Goal: Check status: Check status

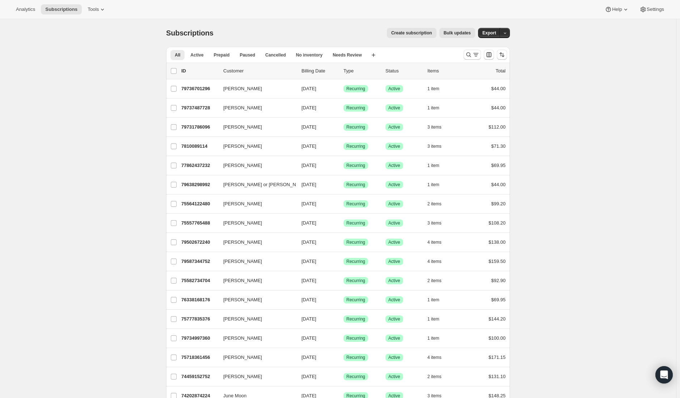
click at [466, 53] on button "Search and filter results" at bounding box center [472, 55] width 17 height 10
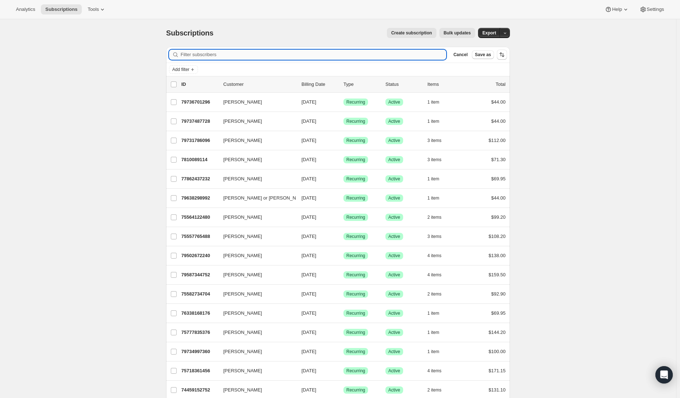
paste input "christyshrader@yahoo.com"
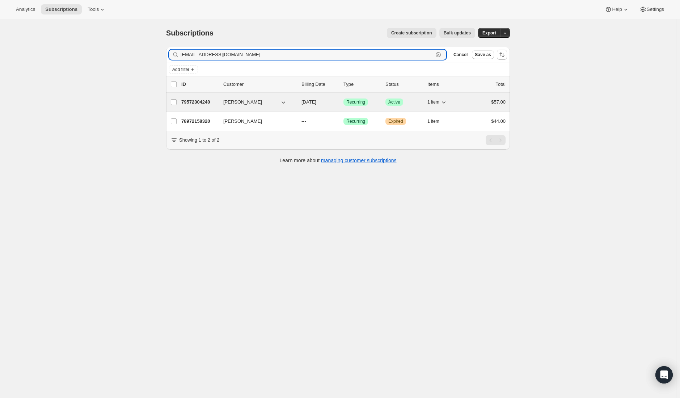
type input "christyshrader@yahoo.com"
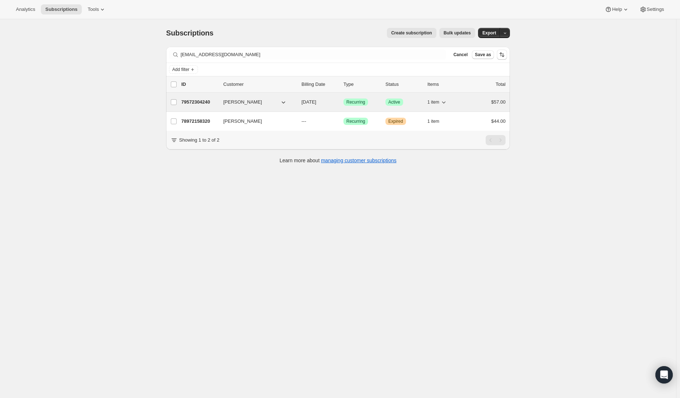
click at [209, 102] on p "79572304240" at bounding box center [199, 102] width 36 height 7
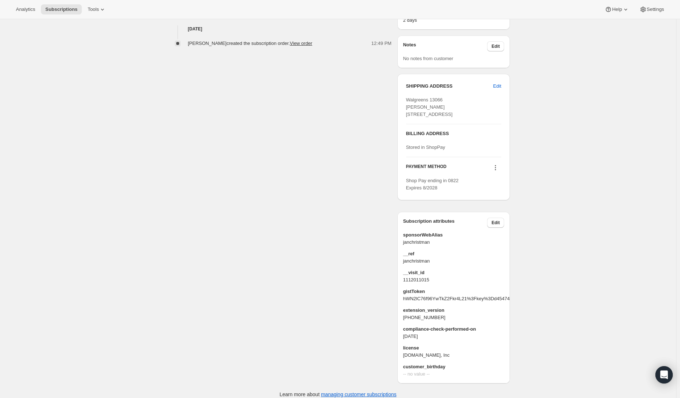
scroll to position [308, 0]
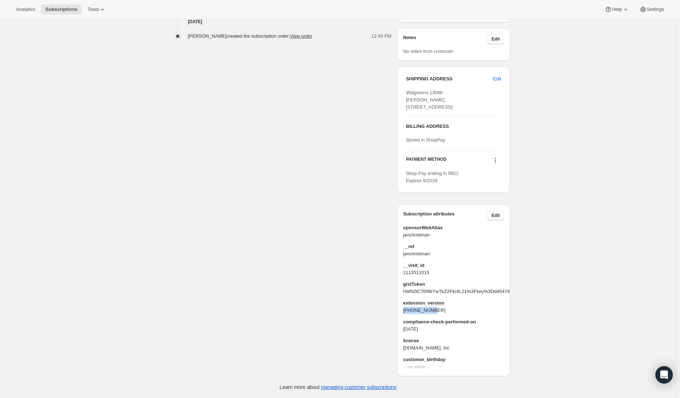
drag, startPoint x: 432, startPoint y: 313, endPoint x: 377, endPoint y: 308, distance: 54.9
click at [395, 313] on div "Christy Shrader christyshrader@yahoo.com 2 subscriptions $230.00 LTV 4 ORDERS $…" at bounding box center [335, 65] width 350 height 622
click at [292, 303] on div "Christy Shrader christyshrader@yahoo.com 2 subscriptions $230.00 LTV 4 ORDERS $…" at bounding box center [335, 65] width 350 height 622
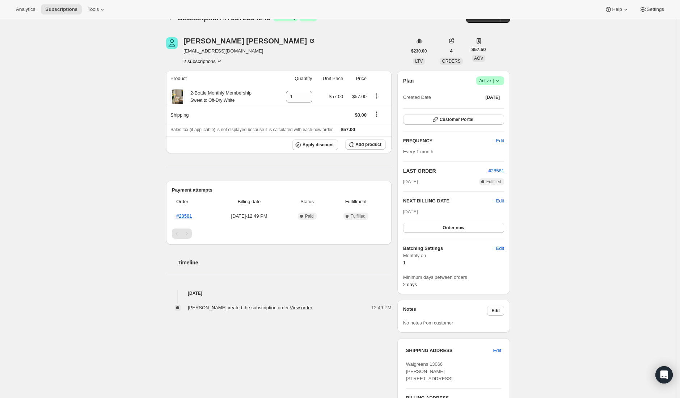
scroll to position [0, 0]
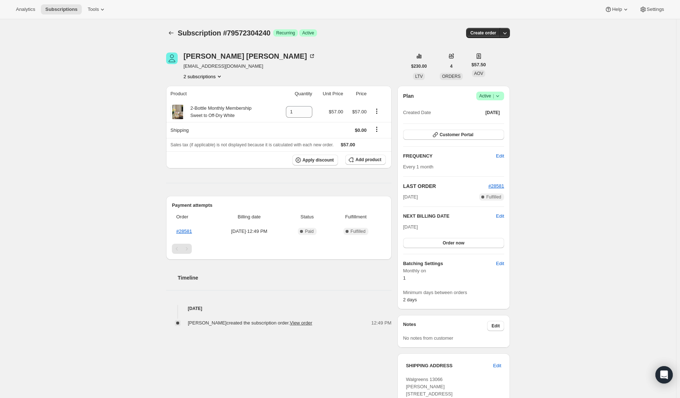
click at [75, 169] on div "Subscription #79572304240. This page is ready Subscription #79572304240 Success…" at bounding box center [338, 352] width 677 height 666
click at [139, 116] on div "Subscription #79572304240. This page is ready Subscription #79572304240 Success…" at bounding box center [338, 352] width 677 height 666
click at [250, 189] on div "Product Quantity Unit Price Price 2-Bottle Monthly Membership Sweet to Off-Dry …" at bounding box center [279, 206] width 226 height 241
